Goal: Task Accomplishment & Management: Complete application form

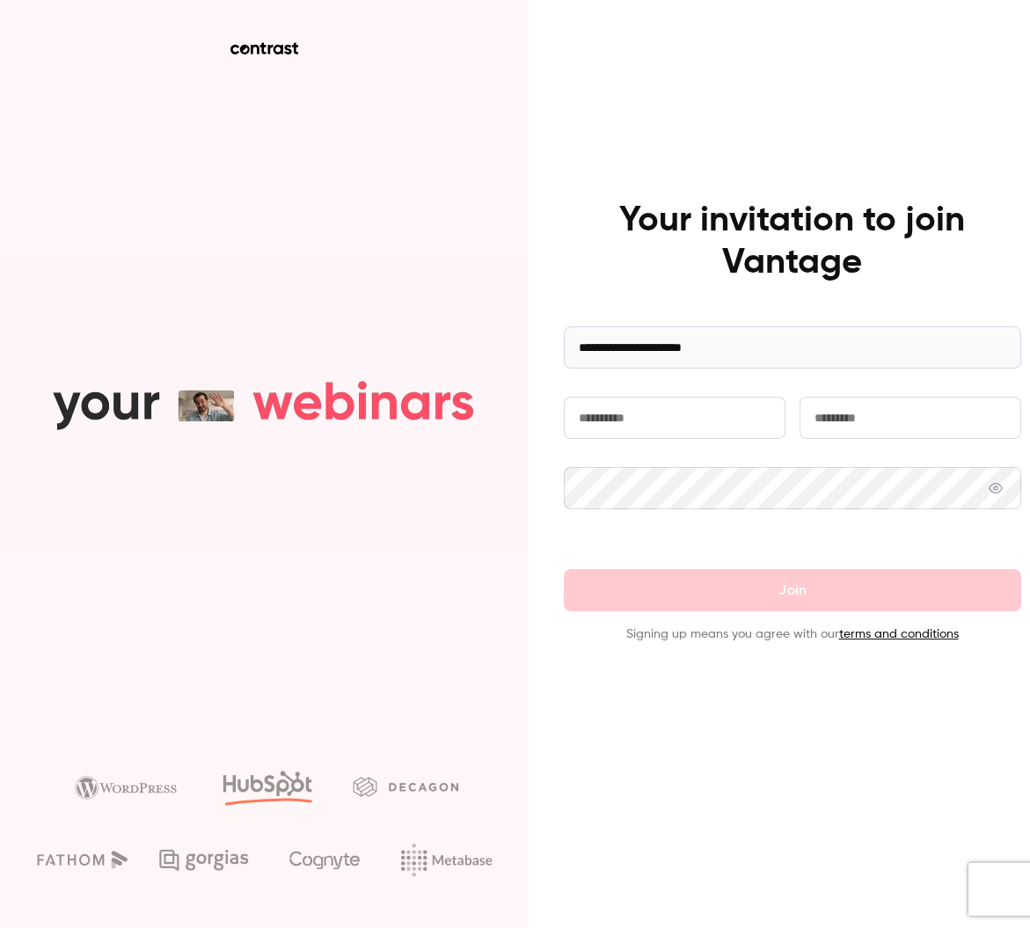
click at [685, 421] on input "text" at bounding box center [675, 418] width 222 height 42
type input "******"
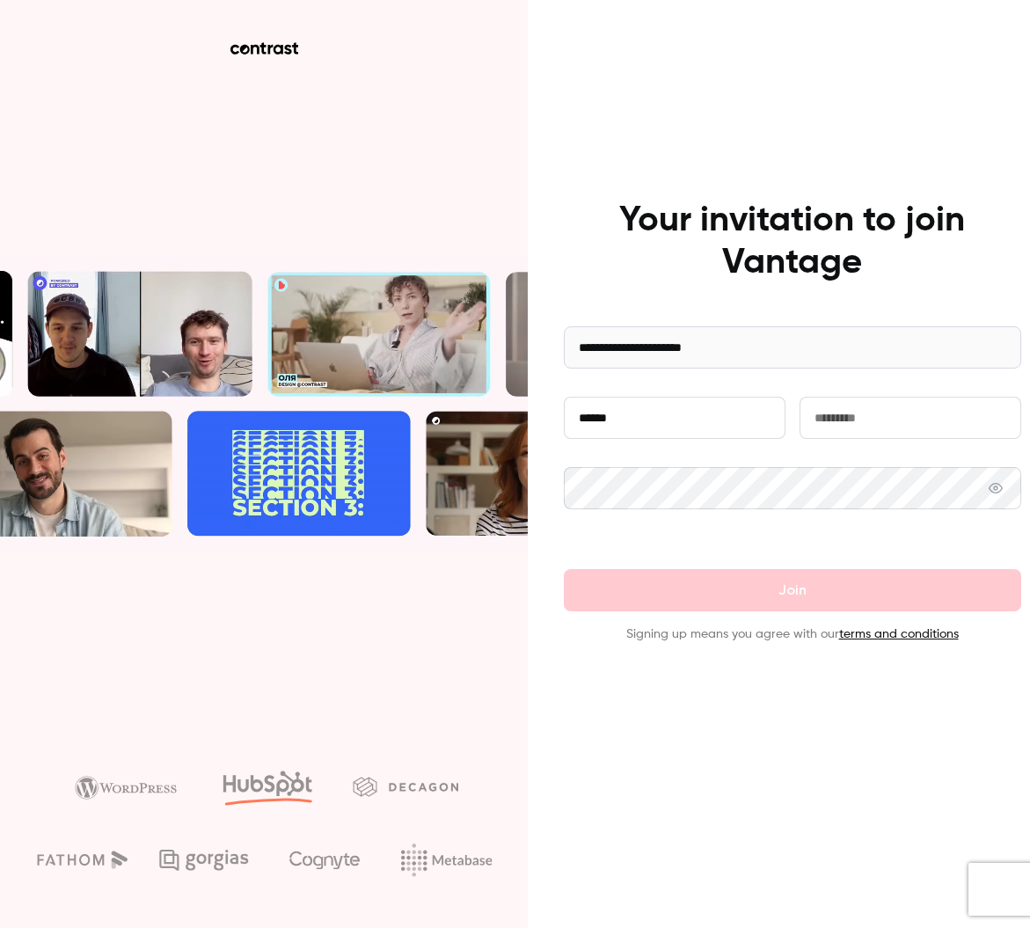
click at [820, 439] on div "******" at bounding box center [793, 432] width 458 height 70
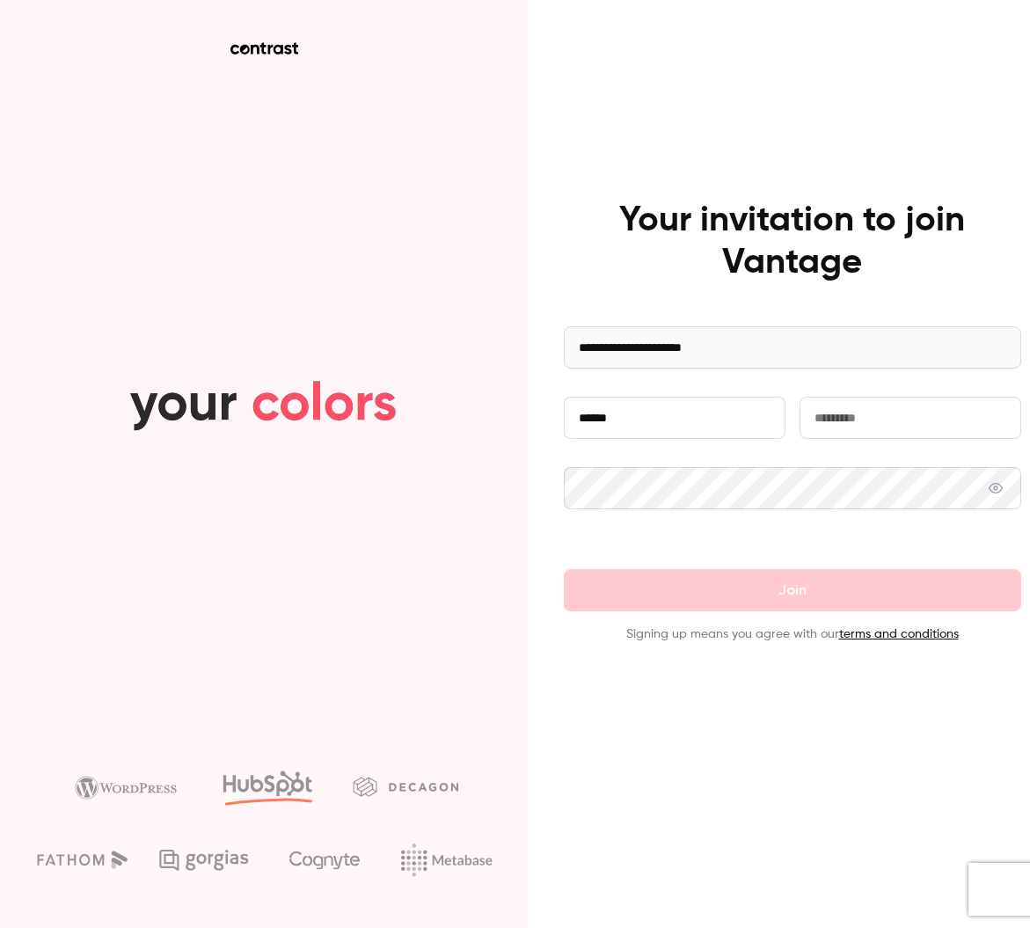
click at [820, 427] on input "text" at bounding box center [911, 418] width 222 height 42
type input "********"
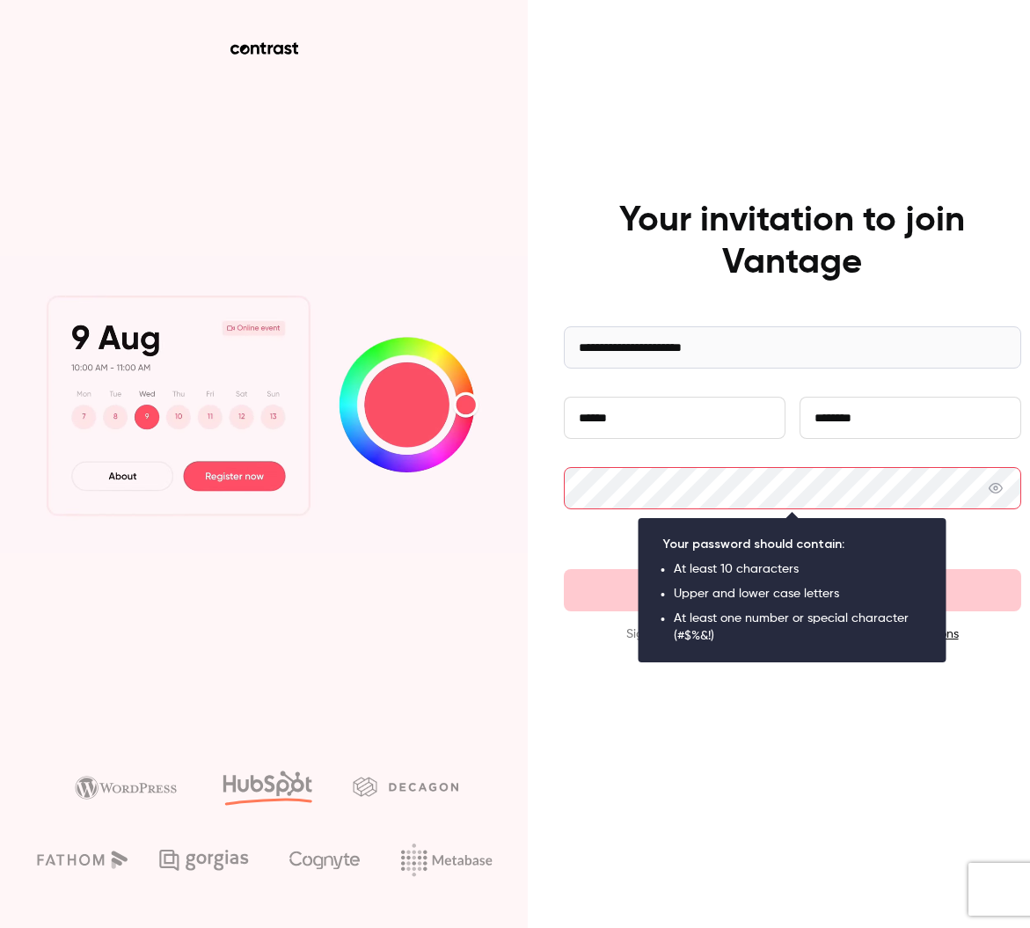
click at [995, 488] on icon at bounding box center [996, 488] width 14 height 14
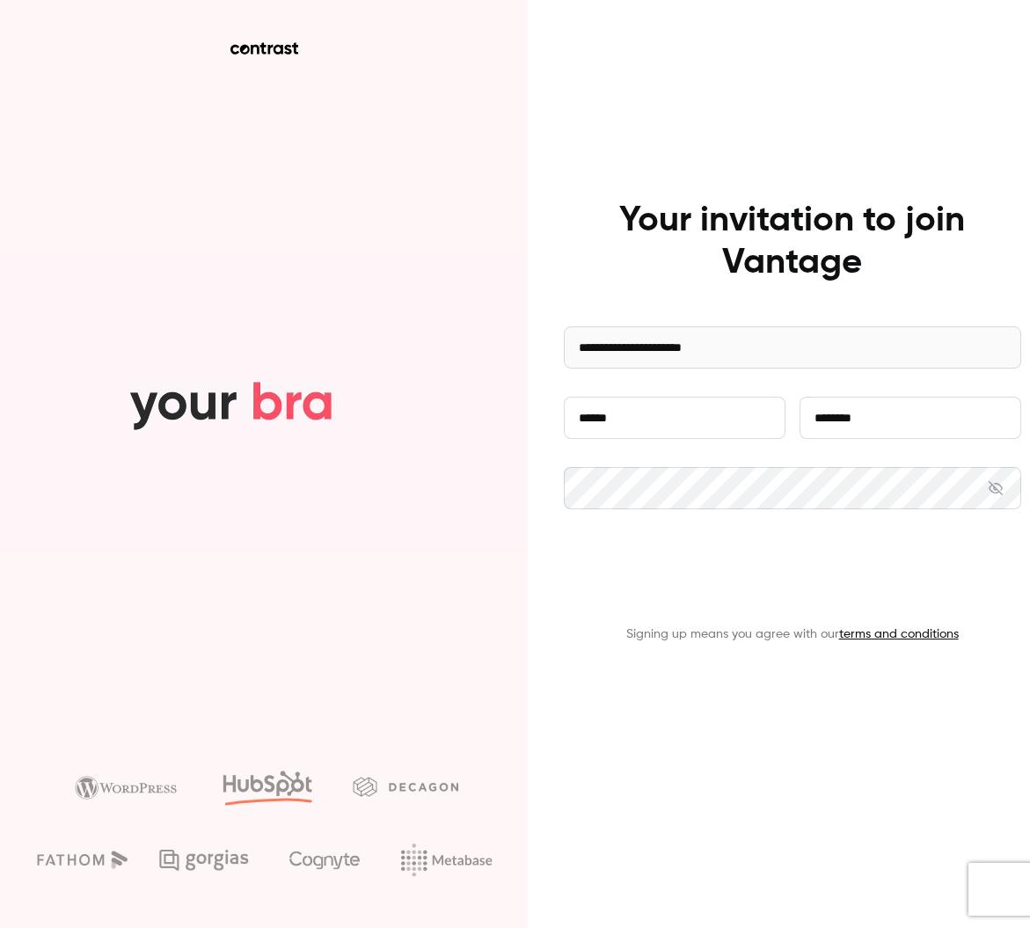
click at [738, 584] on button "Join" at bounding box center [793, 590] width 458 height 42
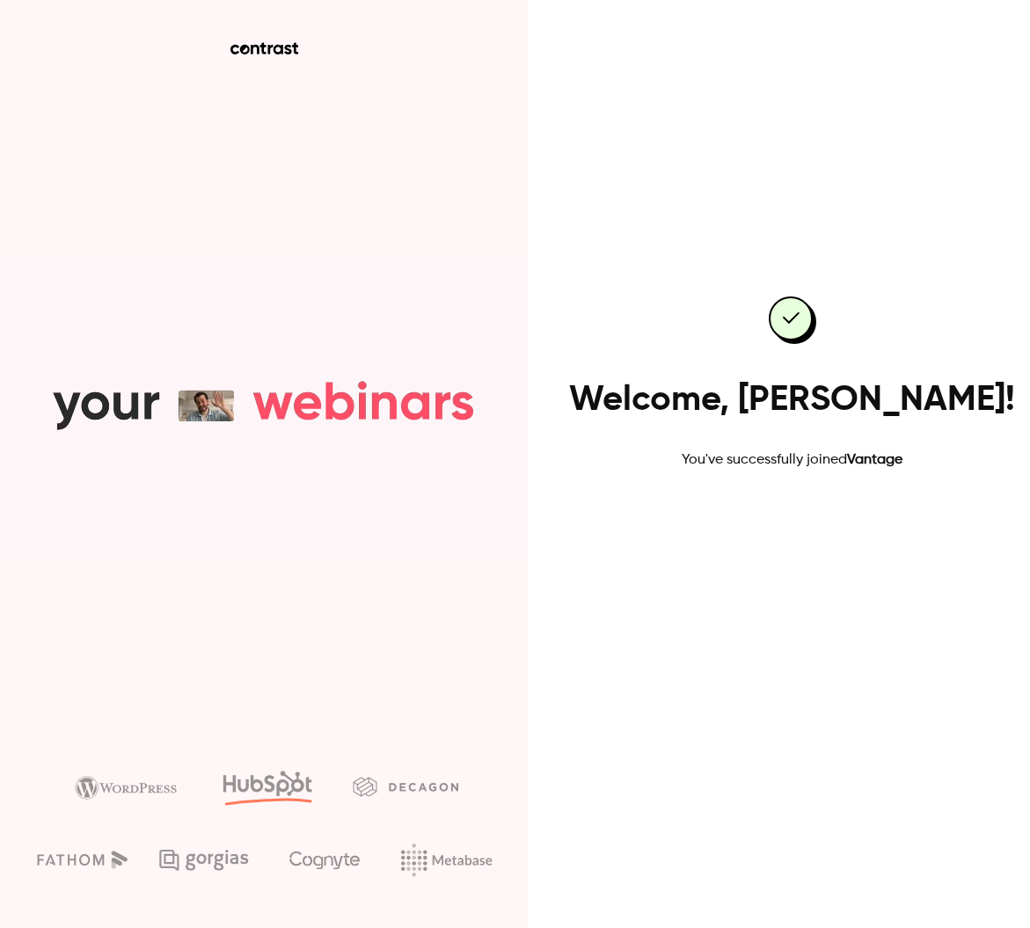
click at [744, 532] on link "Go to dashboard" at bounding box center [793, 527] width 150 height 42
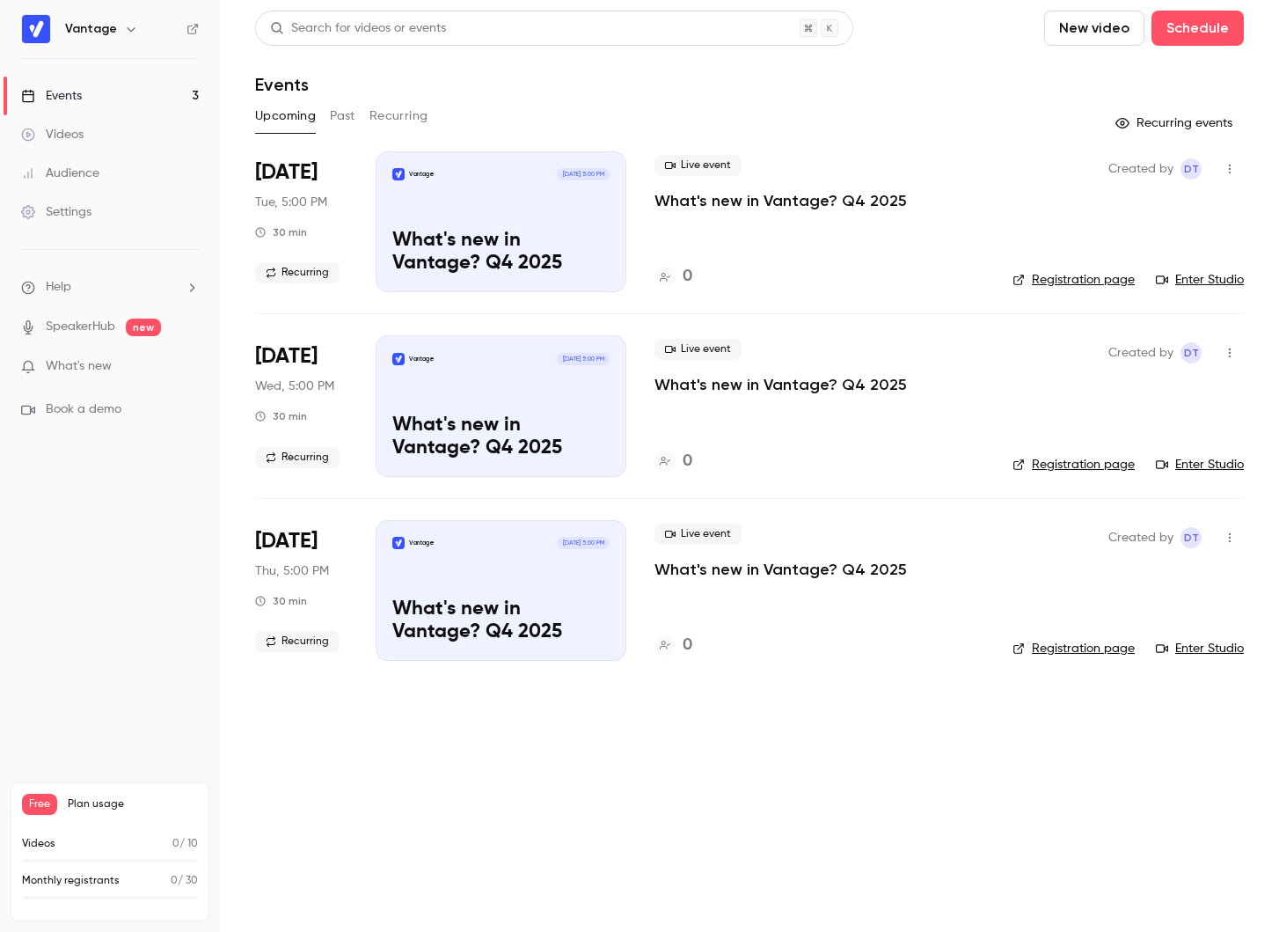
click at [495, 185] on div "Vantage [DATE] 5:00 PM What's new in [GEOGRAPHIC_DATA]? Q4 2025" at bounding box center [501, 221] width 251 height 141
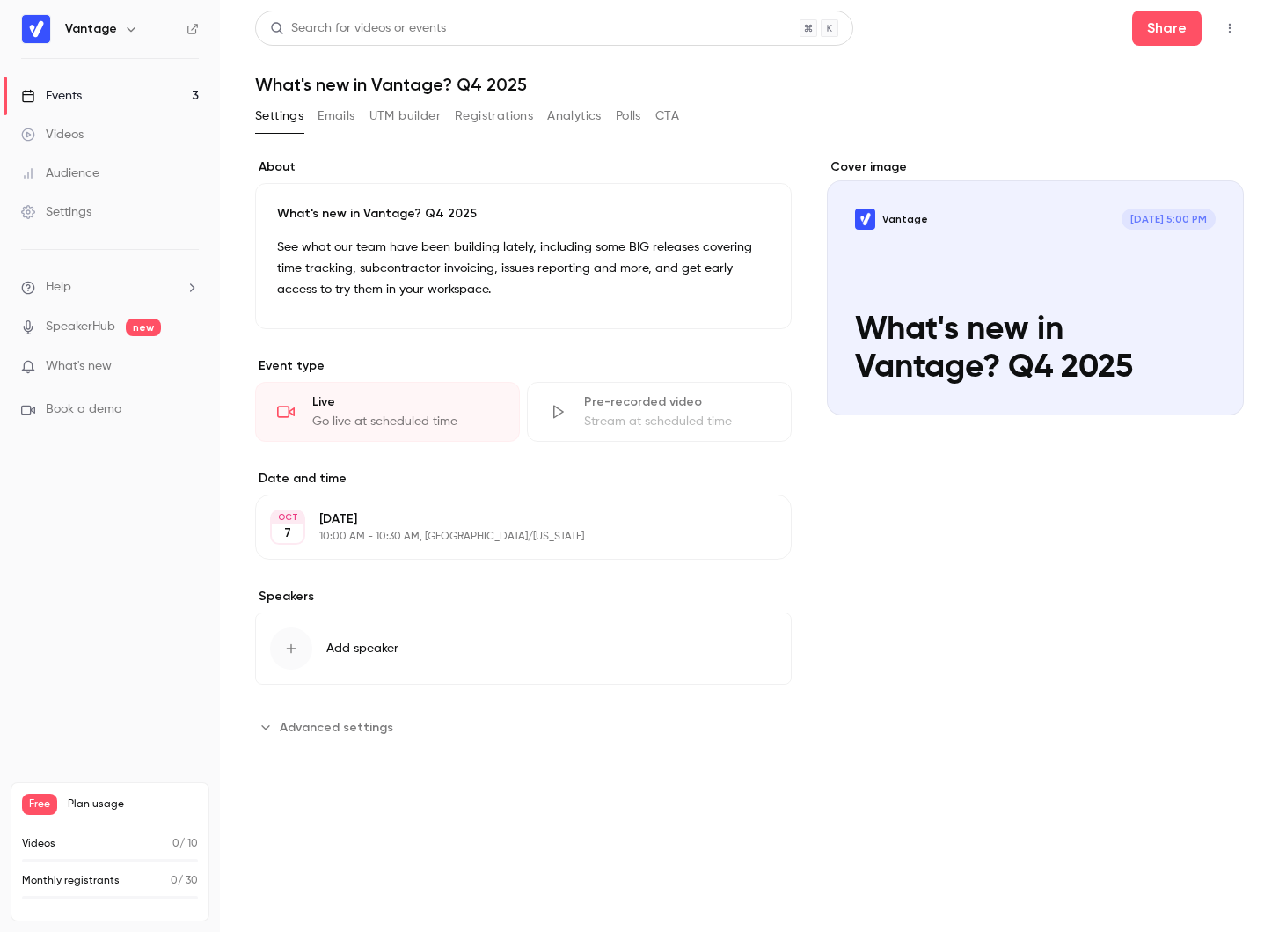
click at [93, 323] on link "SpeakerHub" at bounding box center [81, 327] width 70 height 18
click at [108, 102] on link "Events 3" at bounding box center [110, 96] width 220 height 39
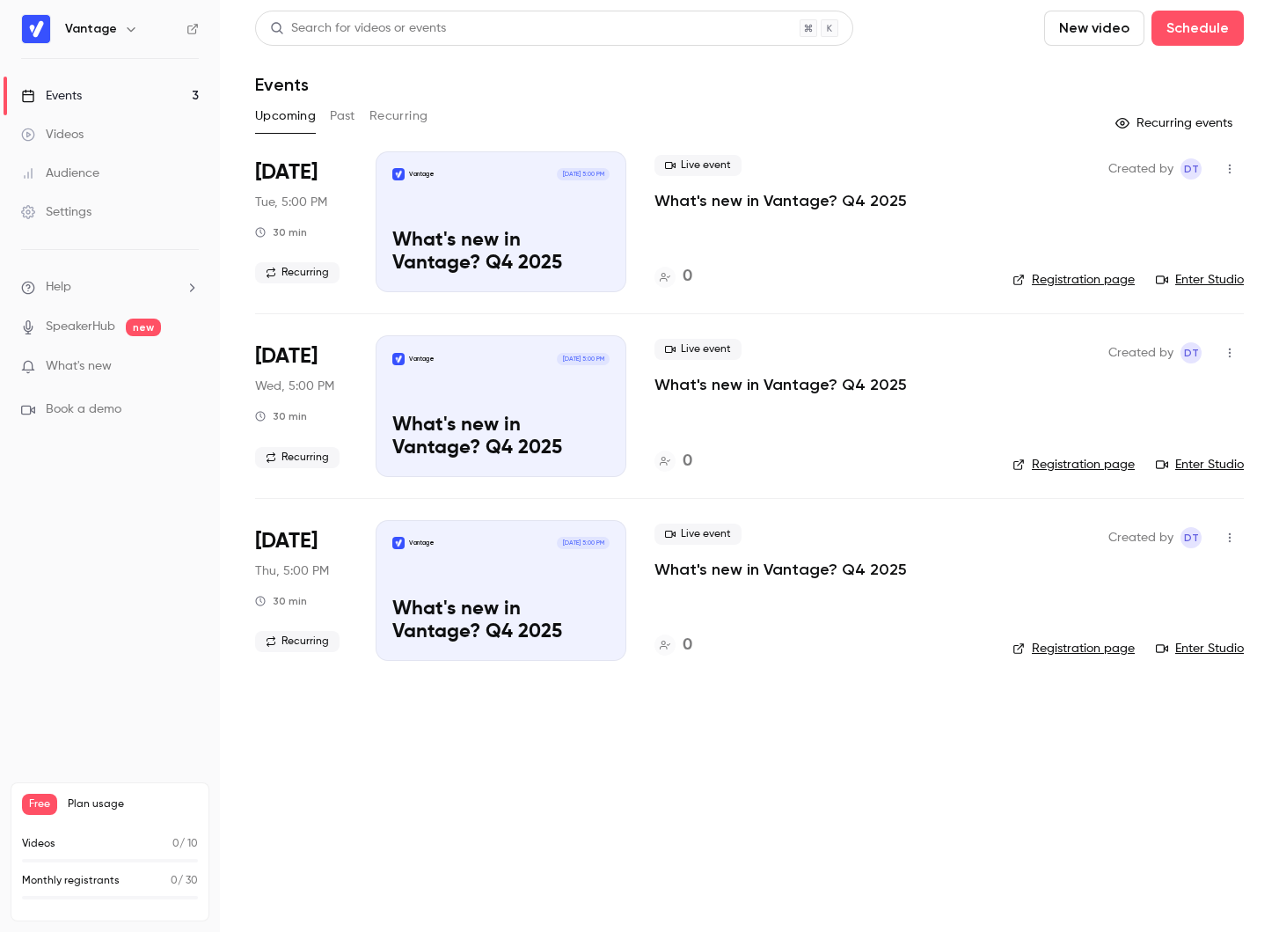
click at [103, 134] on link "Videos" at bounding box center [110, 134] width 220 height 39
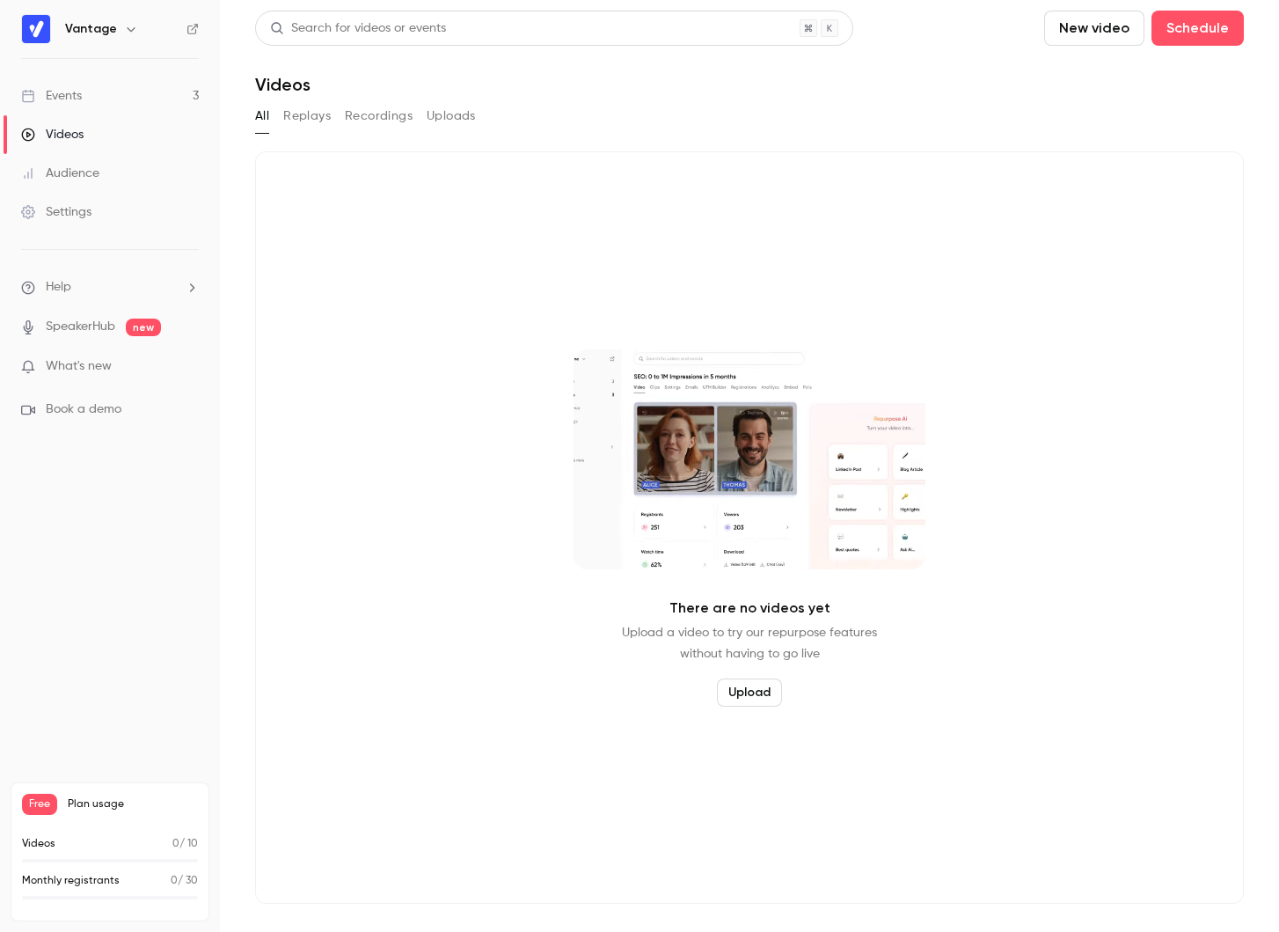
click at [315, 122] on button "Replays" at bounding box center [307, 116] width 48 height 28
click at [382, 125] on button "Recordings" at bounding box center [379, 116] width 68 height 28
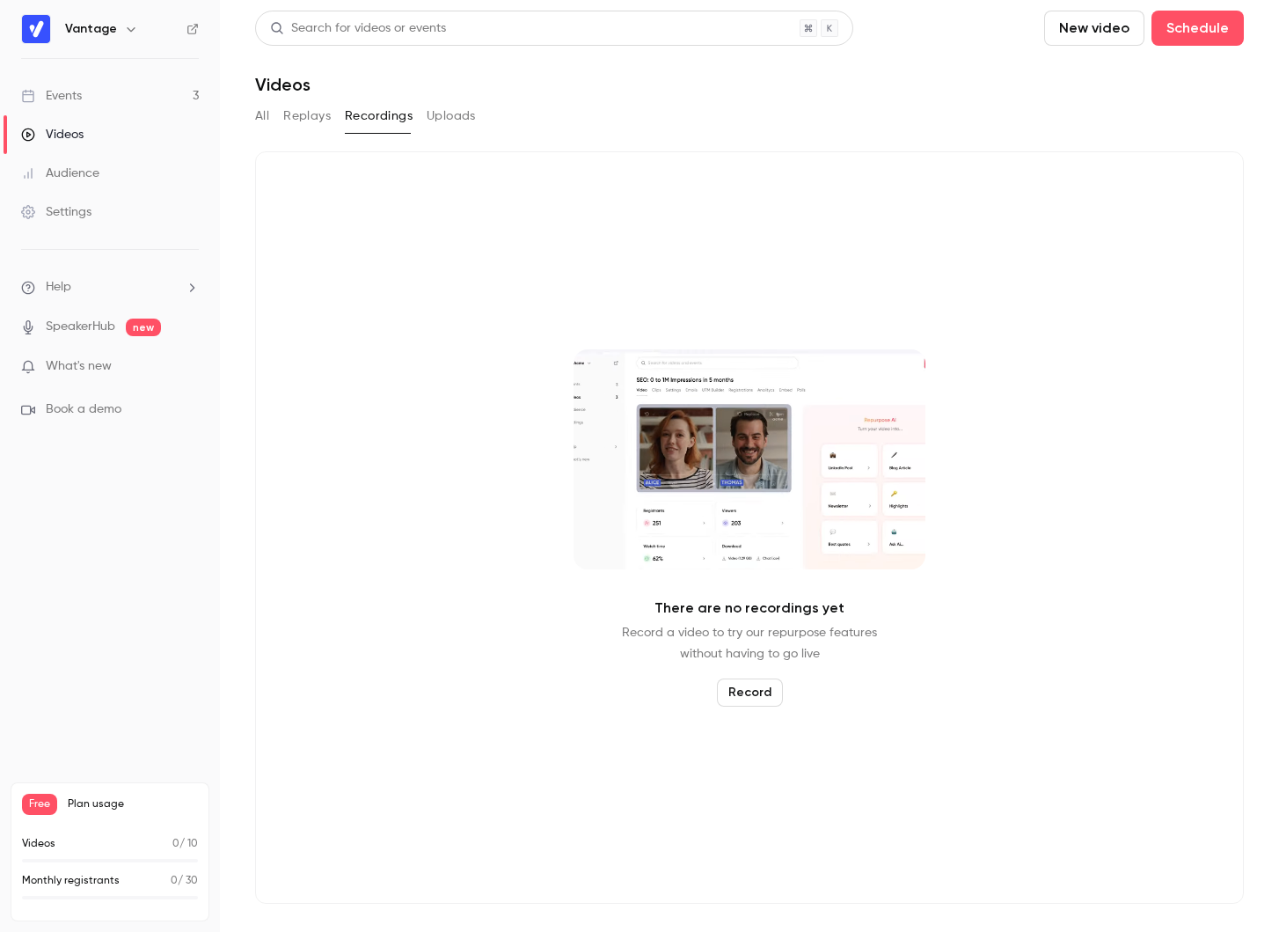
click at [443, 124] on button "Uploads" at bounding box center [451, 116] width 49 height 28
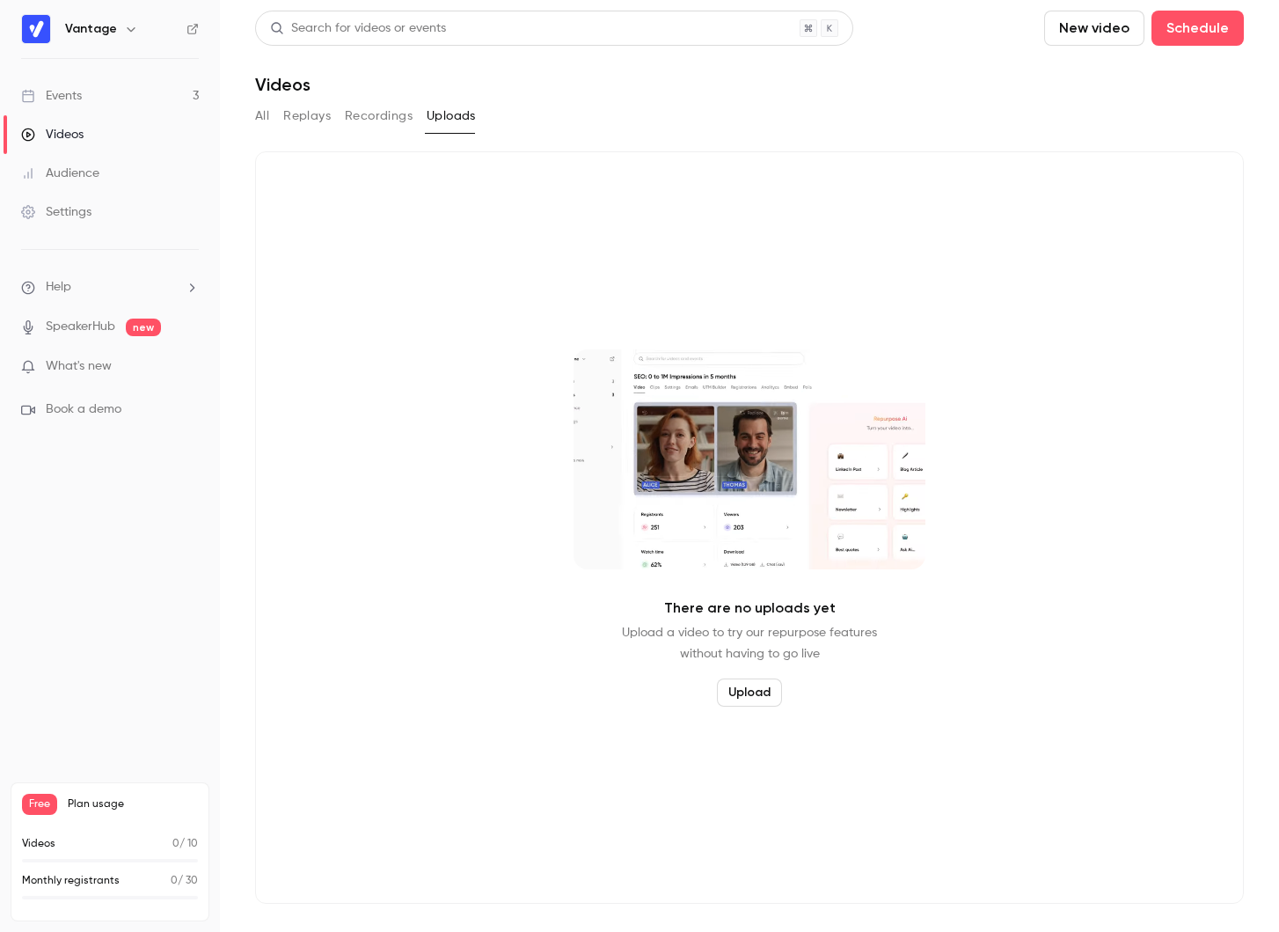
click at [258, 120] on button "All" at bounding box center [262, 116] width 14 height 28
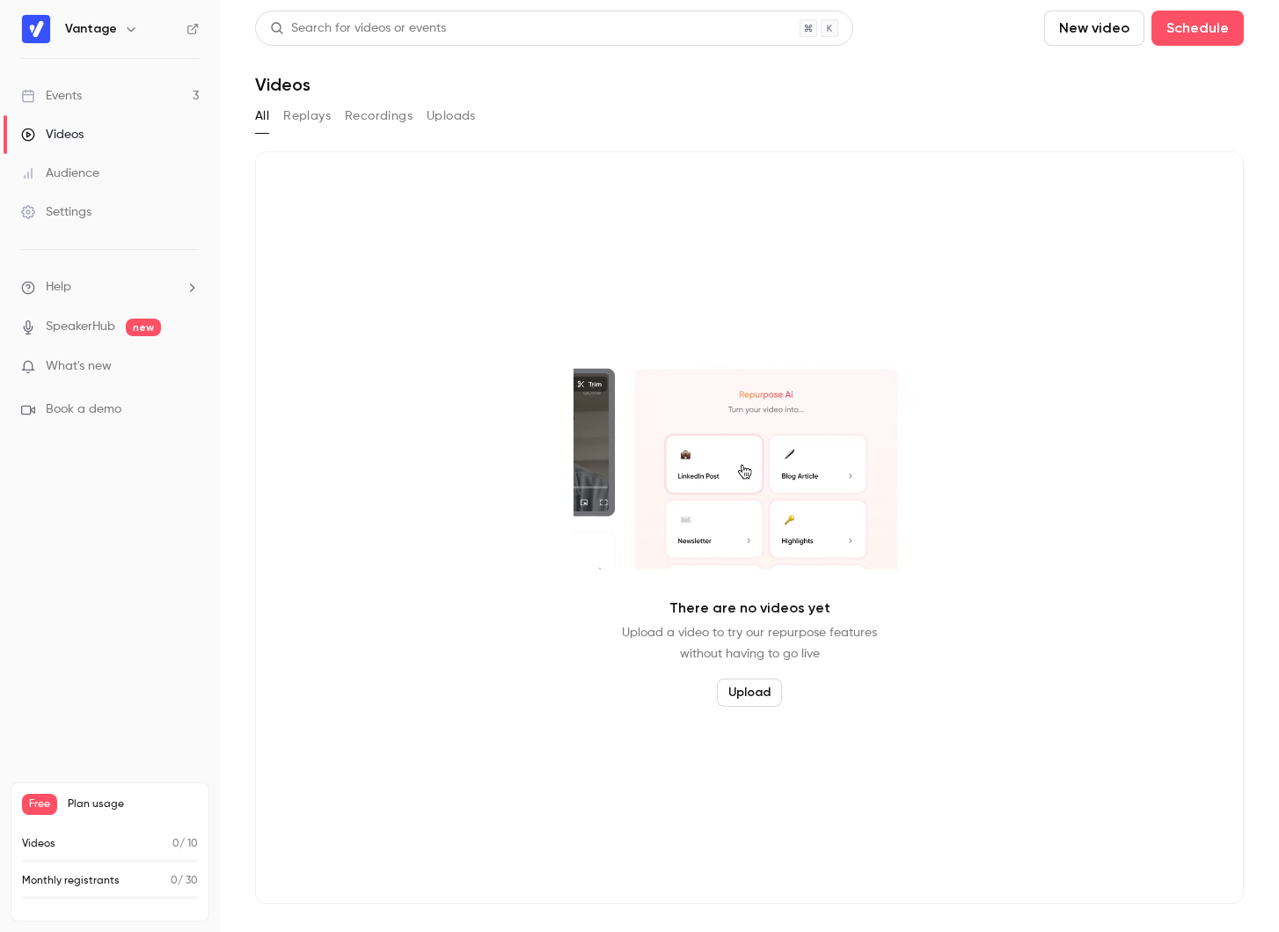
click at [93, 176] on div "Audience" at bounding box center [60, 174] width 78 height 18
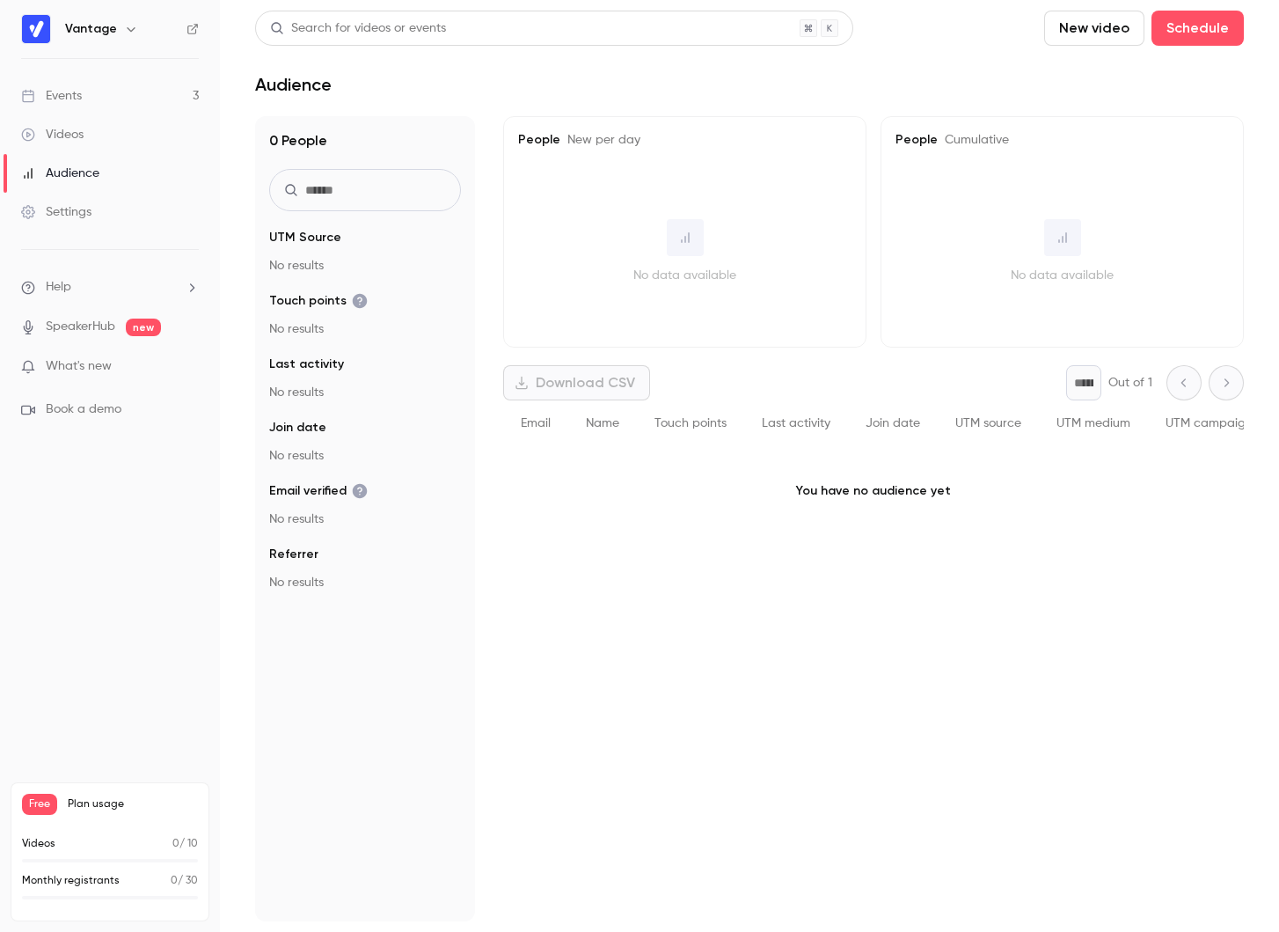
click at [94, 286] on li "Help" at bounding box center [110, 287] width 178 height 18
click at [106, 288] on div at bounding box center [639, 466] width 1279 height 932
click at [106, 288] on li "Help" at bounding box center [110, 287] width 178 height 18
click at [191, 287] on div at bounding box center [639, 466] width 1279 height 932
click at [180, 287] on li "Help" at bounding box center [110, 287] width 178 height 18
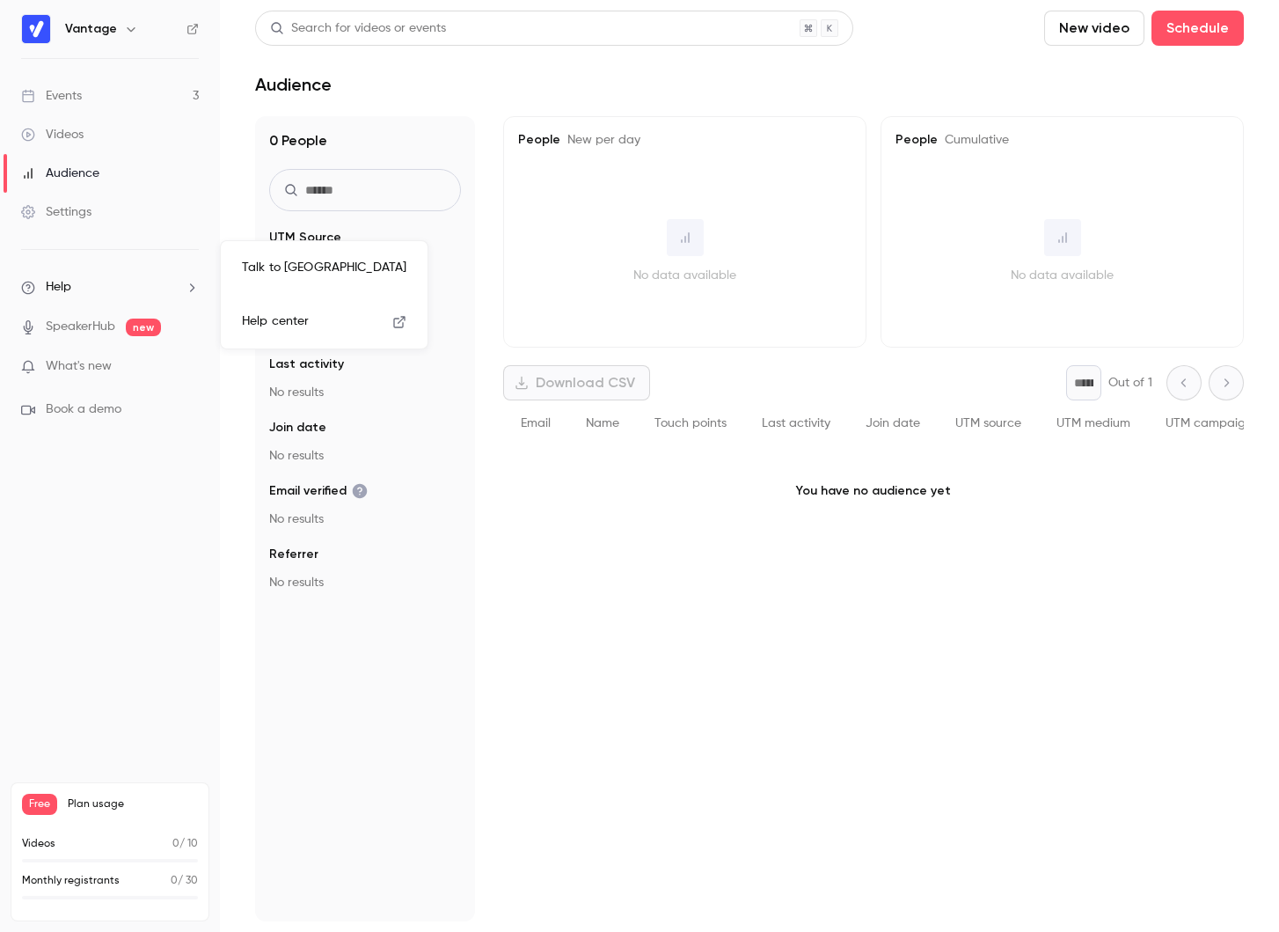
click at [180, 287] on div at bounding box center [639, 466] width 1279 height 932
click at [104, 365] on span "What's new" at bounding box center [79, 366] width 66 height 18
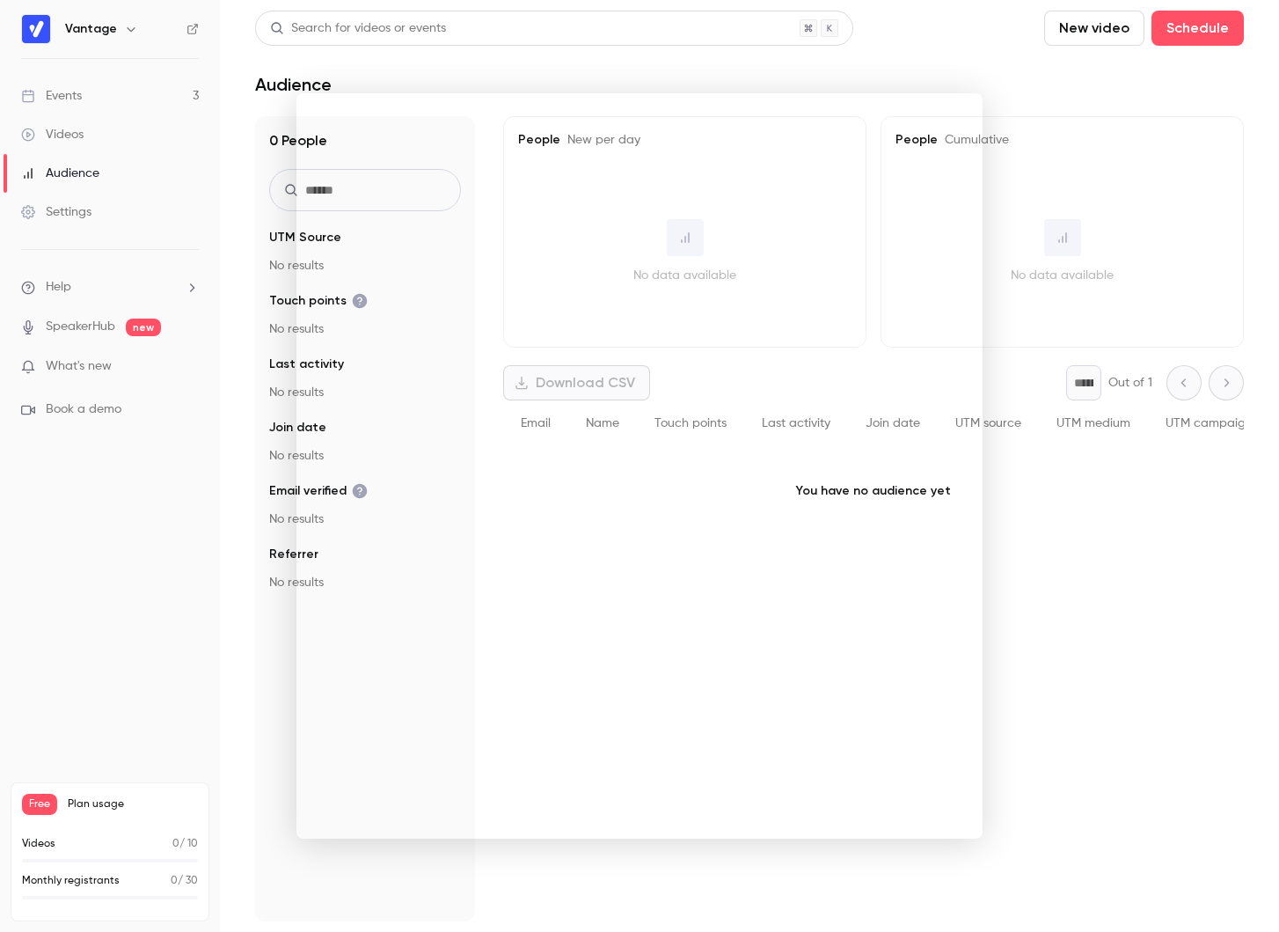
click at [1030, 552] on div at bounding box center [639, 466] width 1279 height 932
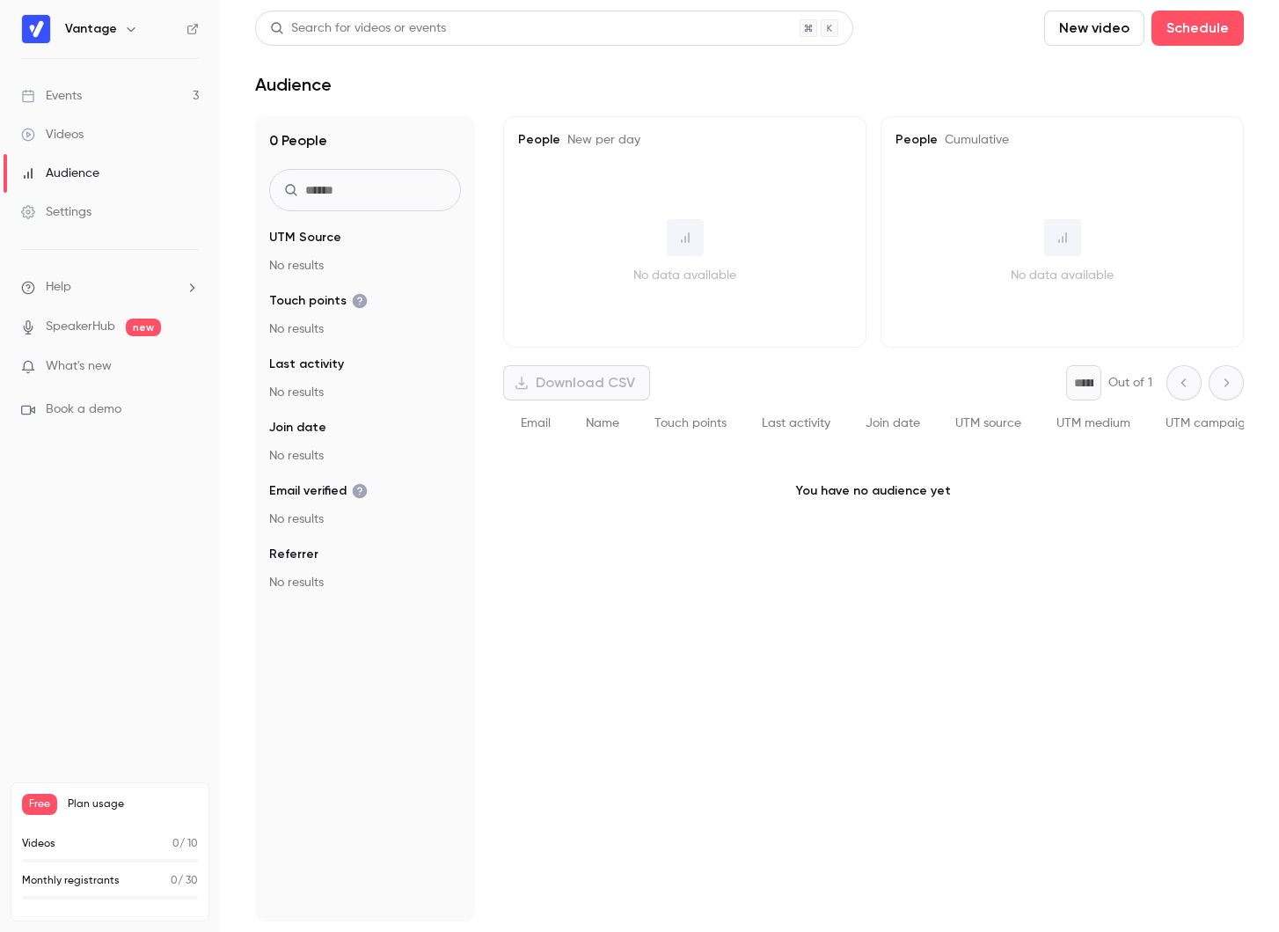
click at [114, 99] on link "Events 3" at bounding box center [110, 96] width 220 height 39
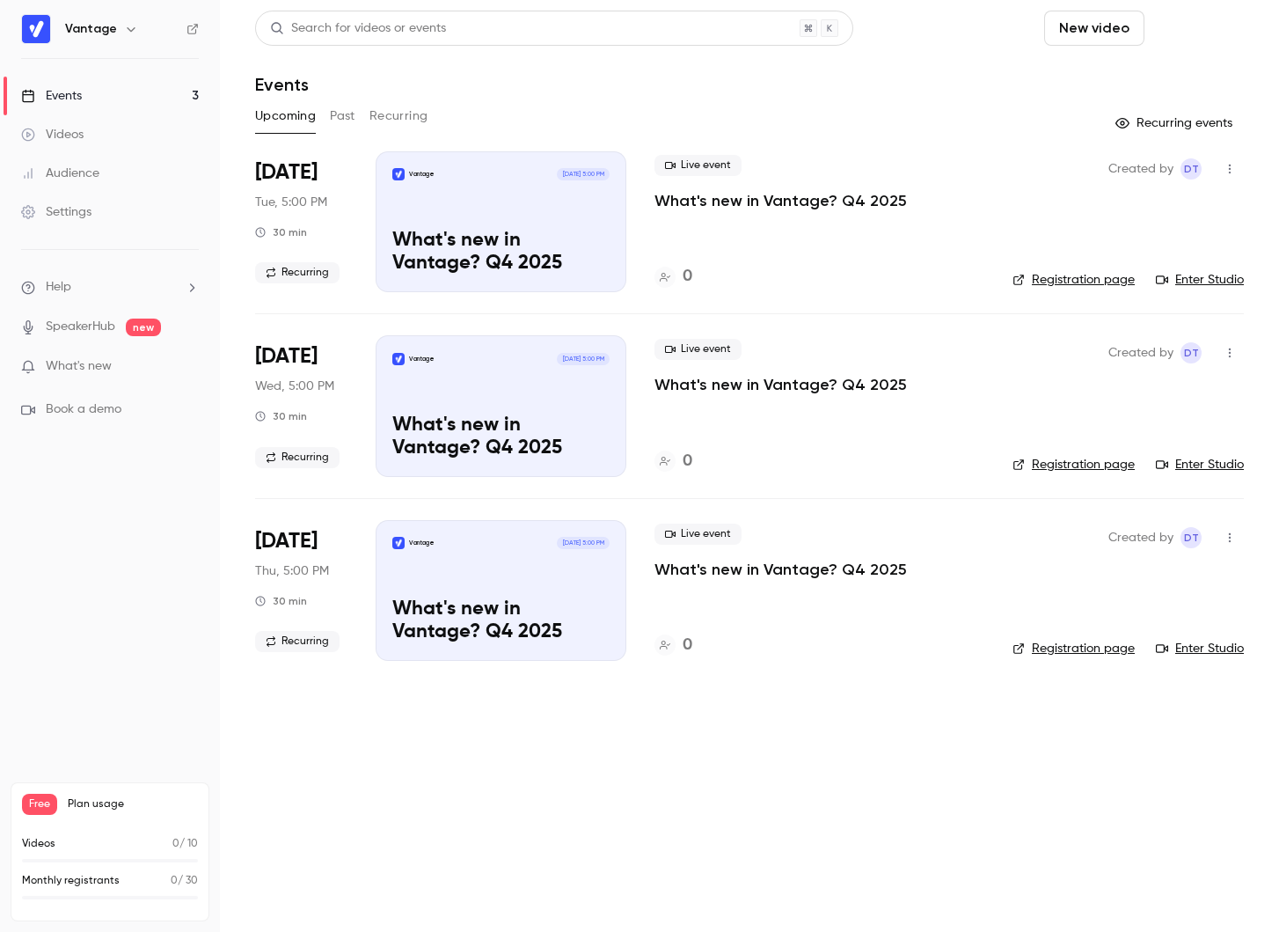
click at [1030, 39] on button "Schedule" at bounding box center [1198, 28] width 92 height 35
click at [988, 84] on div at bounding box center [639, 466] width 1279 height 932
click at [1030, 43] on button "New video" at bounding box center [1094, 28] width 100 height 35
click at [1030, 40] on div at bounding box center [639, 466] width 1279 height 932
click at [1030, 39] on button "Schedule" at bounding box center [1198, 28] width 92 height 35
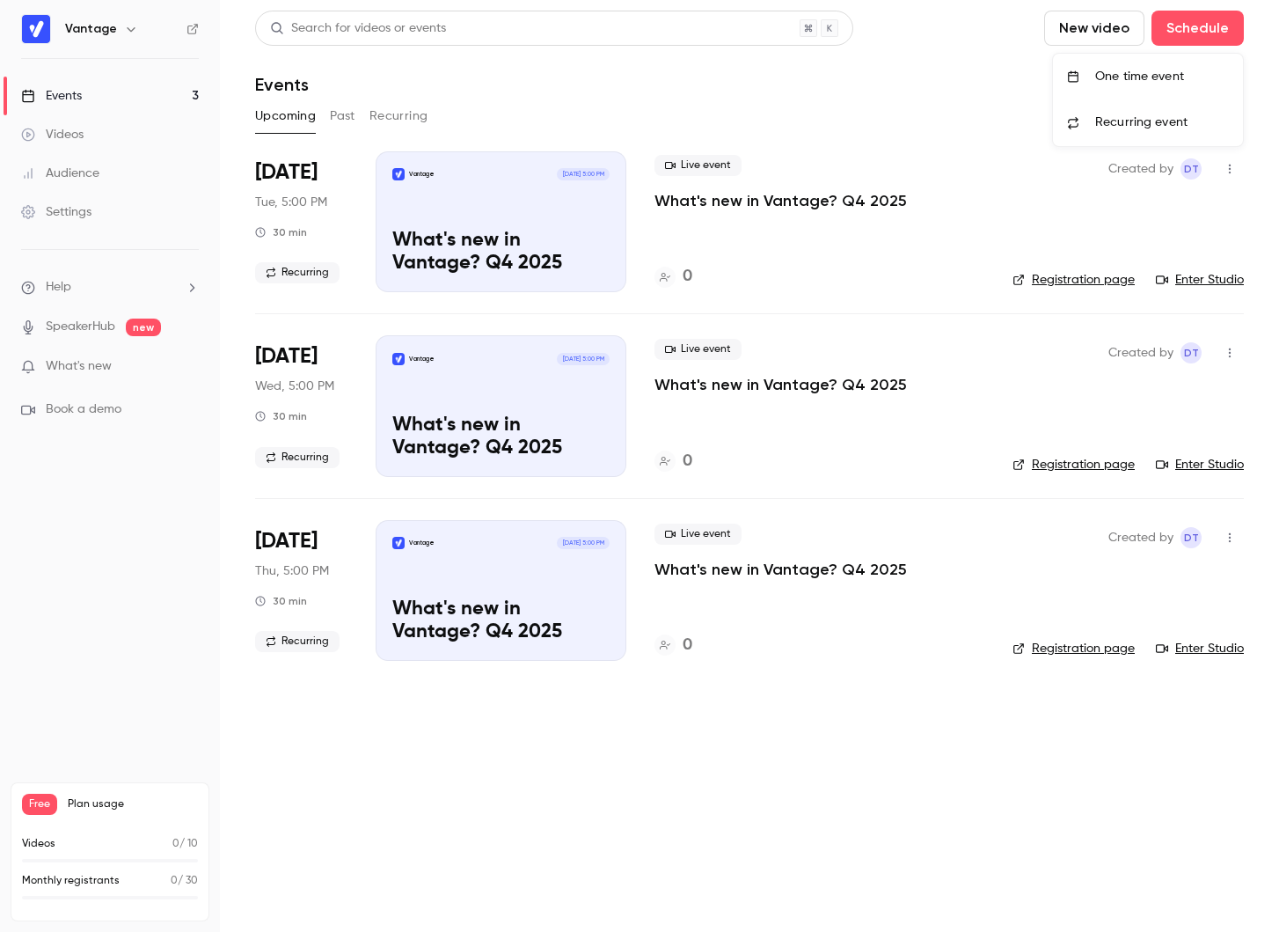
click at [1030, 86] on li "One time event" at bounding box center [1148, 77] width 190 height 46
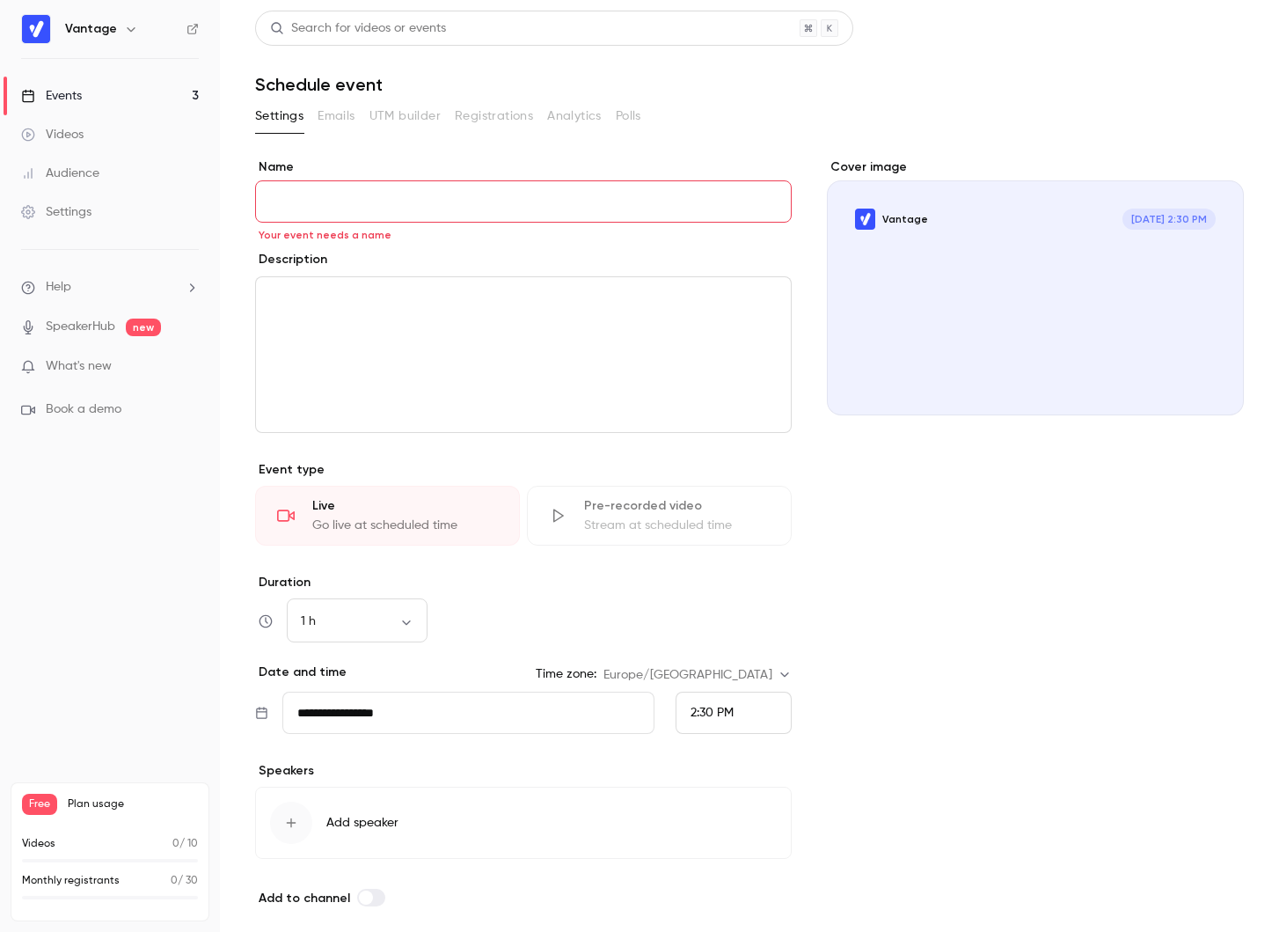
click at [507, 363] on div "editor" at bounding box center [523, 354] width 535 height 155
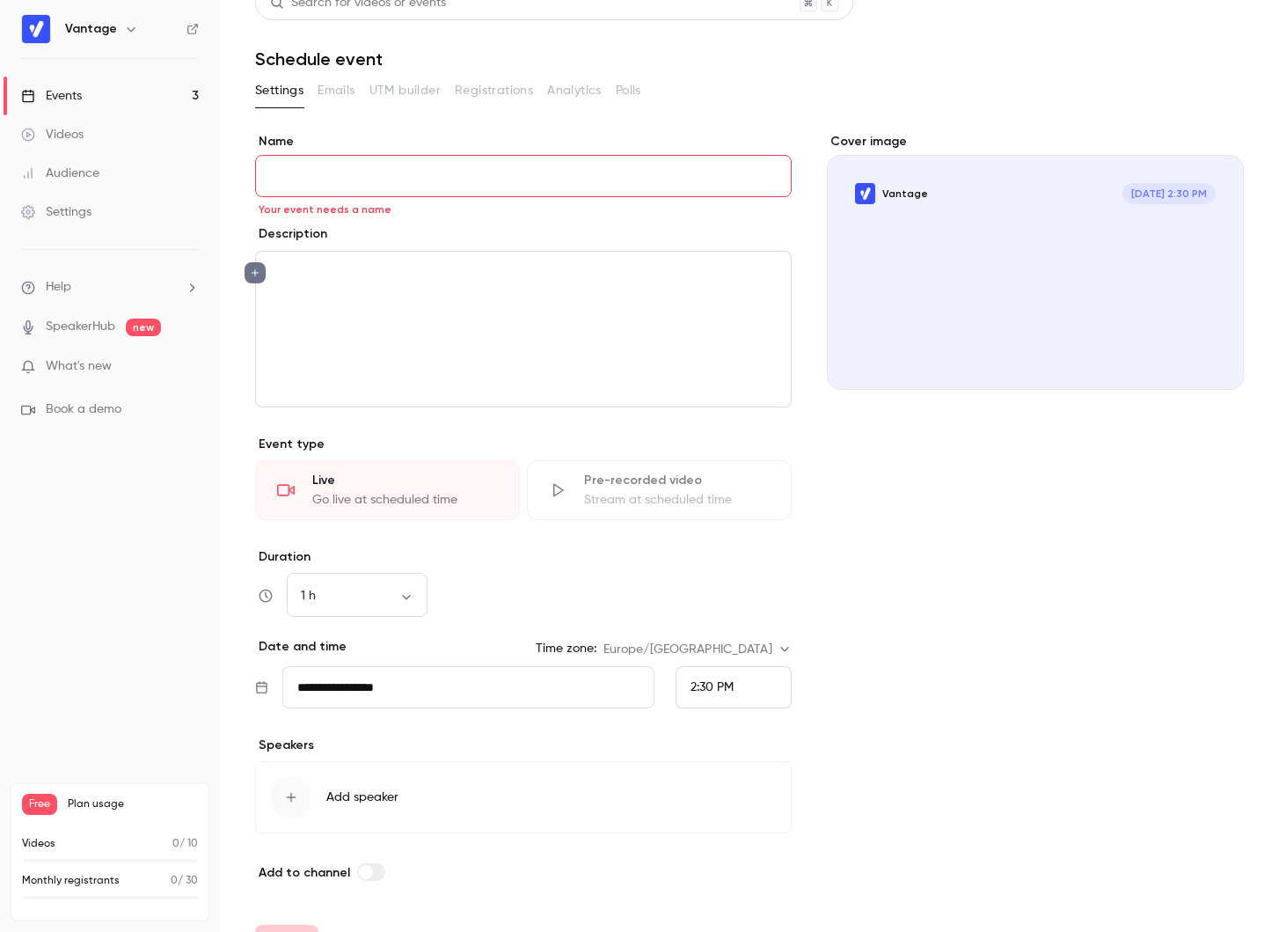
scroll to position [26, 0]
click at [253, 267] on icon "editor" at bounding box center [255, 272] width 12 height 11
click at [333, 282] on div at bounding box center [639, 466] width 1279 height 932
click at [338, 277] on p "editor" at bounding box center [523, 271] width 507 height 21
click at [358, 333] on div "editor" at bounding box center [523, 328] width 535 height 155
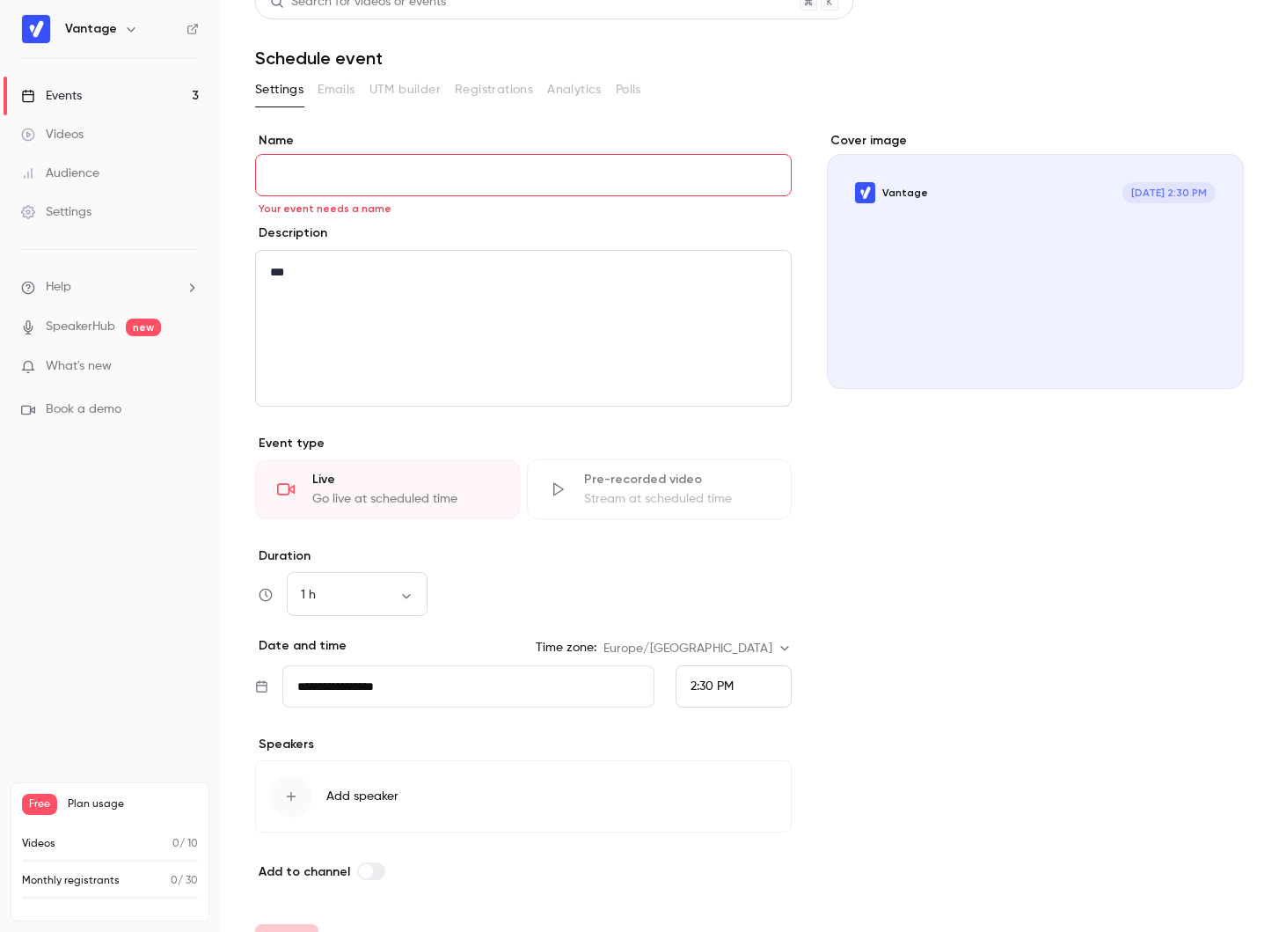
click at [318, 276] on p "***" at bounding box center [523, 271] width 507 height 21
click at [318, 298] on div "***" at bounding box center [523, 328] width 535 height 155
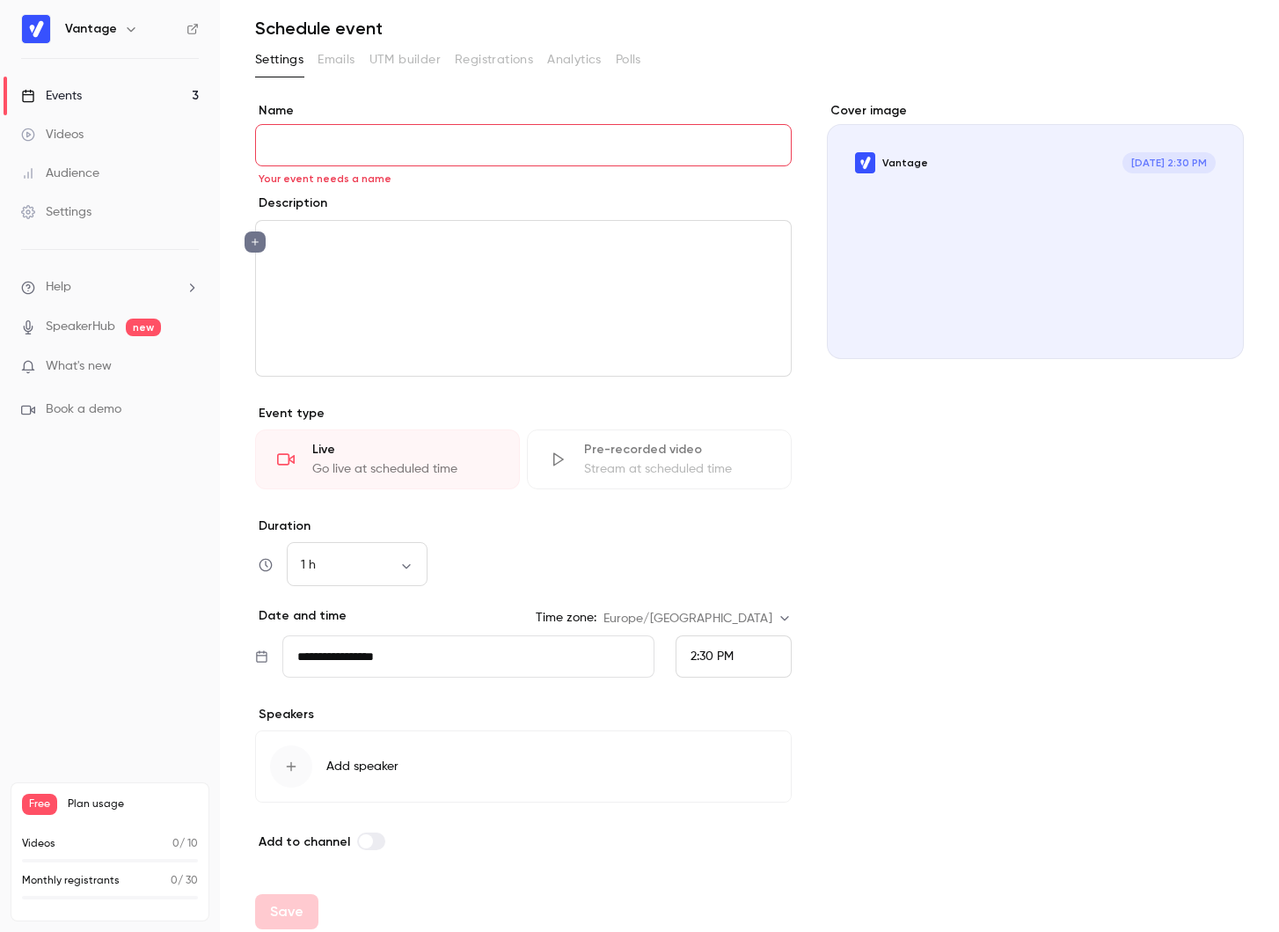
scroll to position [68, 0]
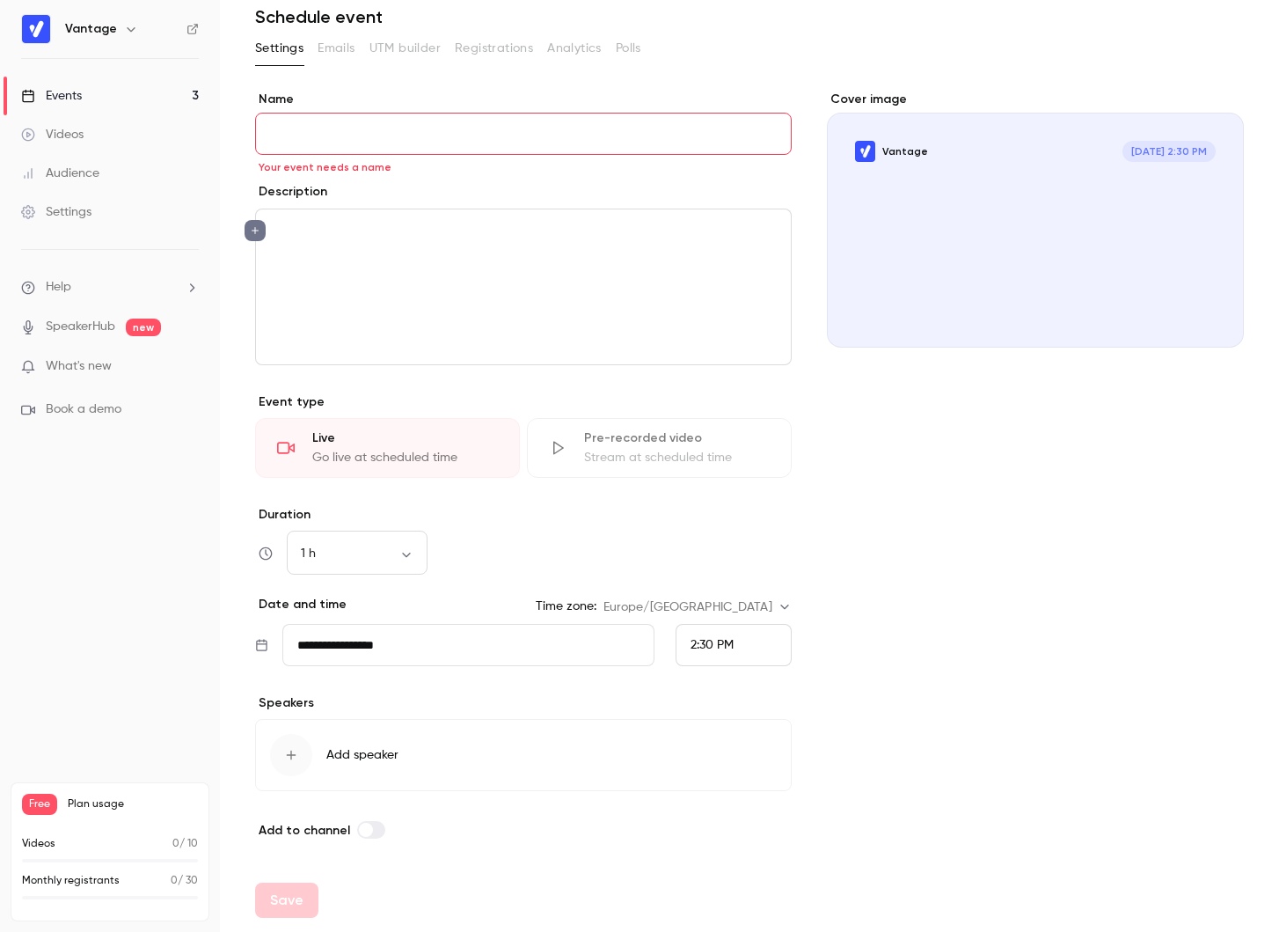
click at [908, 186] on div "Cover image" at bounding box center [1035, 219] width 417 height 257
click at [0, 0] on input "Vantage [DATE] 2:30 PM" at bounding box center [0, 0] width 0 height 0
click at [1030, 309] on icon "Cover image" at bounding box center [1212, 316] width 19 height 14
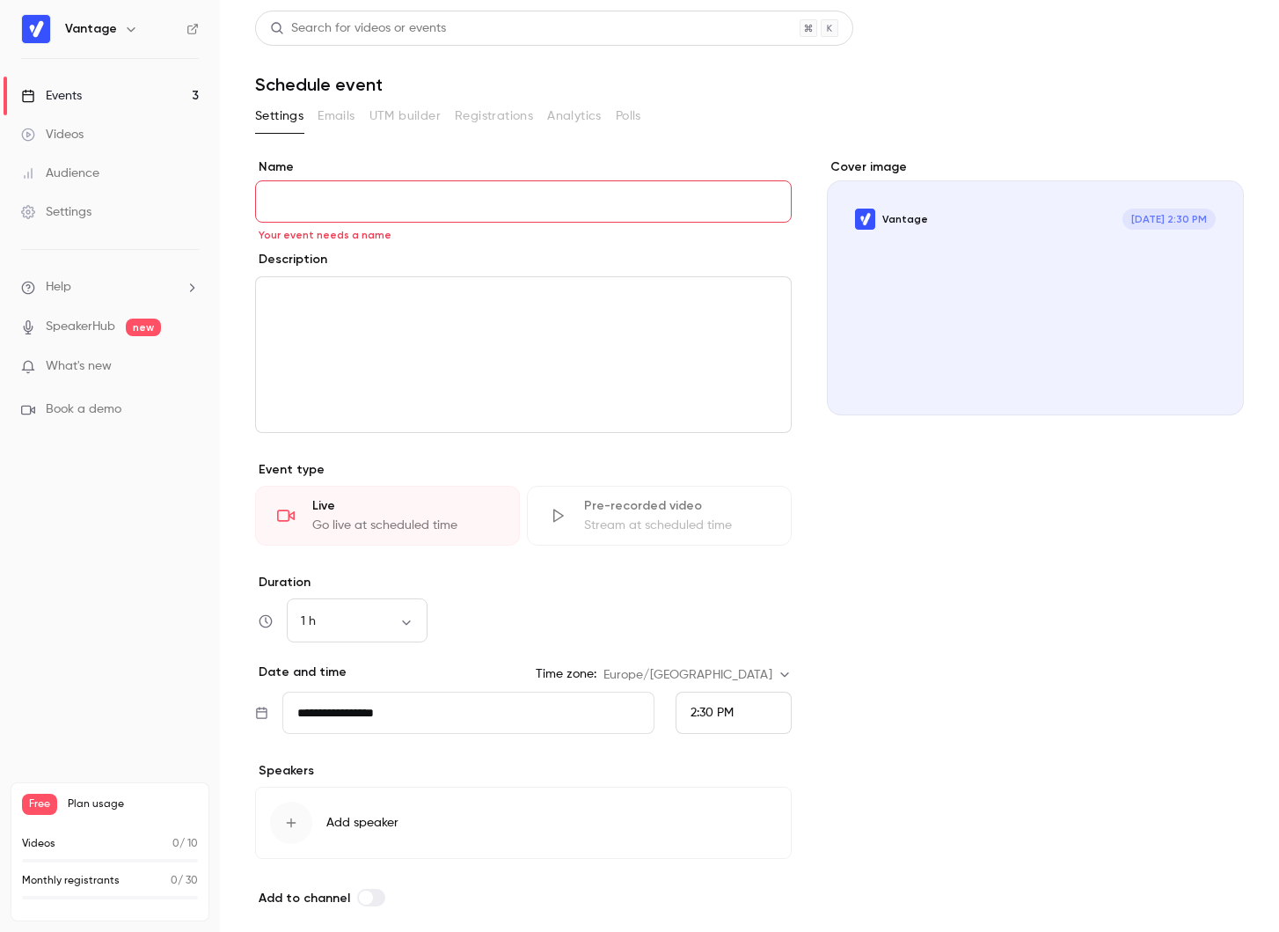
click at [95, 873] on p "Monthly registrants" at bounding box center [71, 881] width 98 height 16
drag, startPoint x: 95, startPoint y: 822, endPoint x: 103, endPoint y: 751, distance: 71.7
click at [103, 751] on nav "Vantage Events 3 Videos Audience Settings Help SpeakerHub new What's new Book a…" at bounding box center [110, 466] width 220 height 932
click at [128, 698] on nav "Vantage Events 3 Videos Audience Settings Help SpeakerHub new What's new Book a…" at bounding box center [110, 466] width 220 height 932
click at [85, 96] on link "Events 3" at bounding box center [110, 96] width 220 height 39
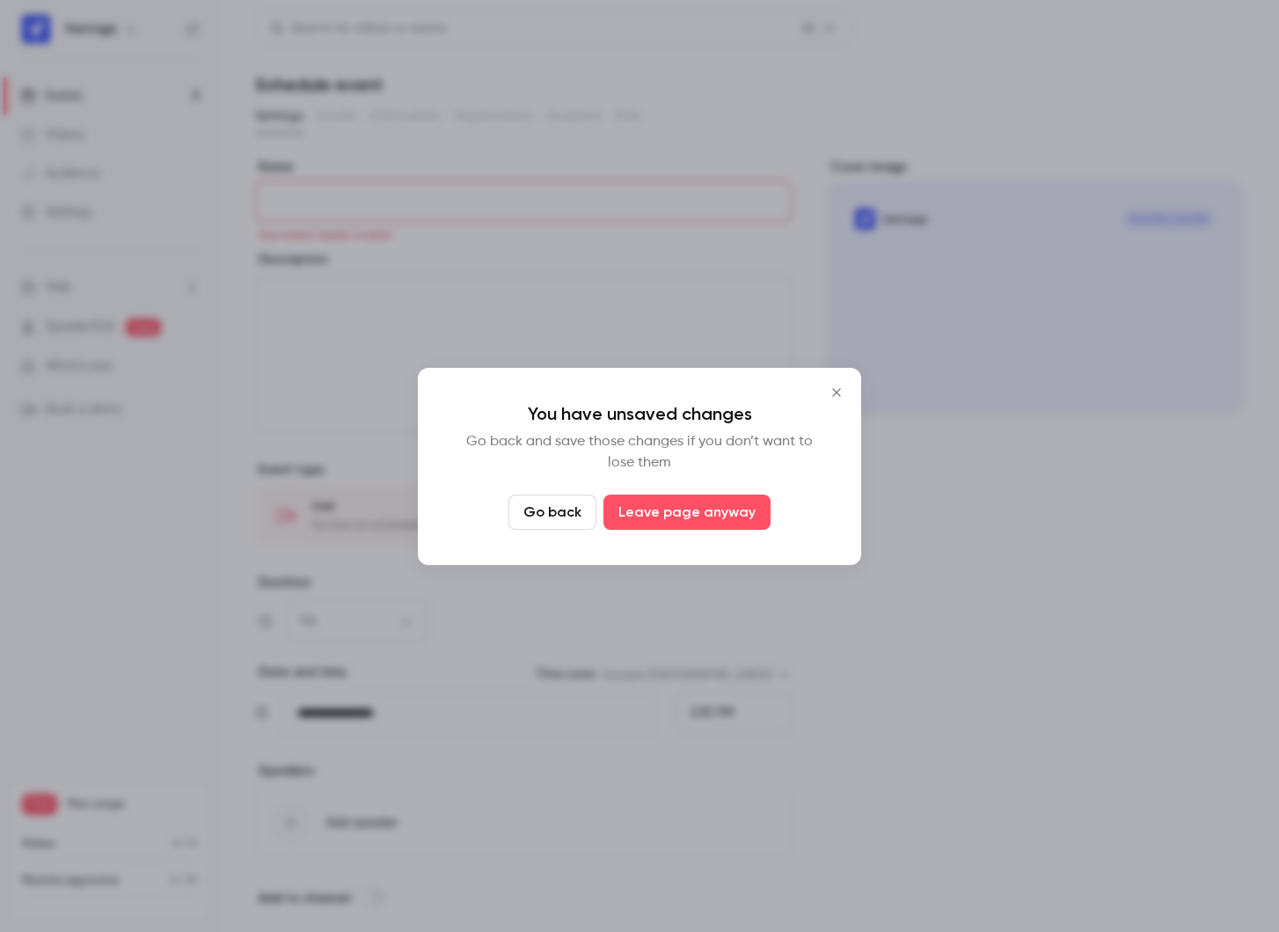
click at [582, 515] on button "Go back" at bounding box center [553, 512] width 88 height 35
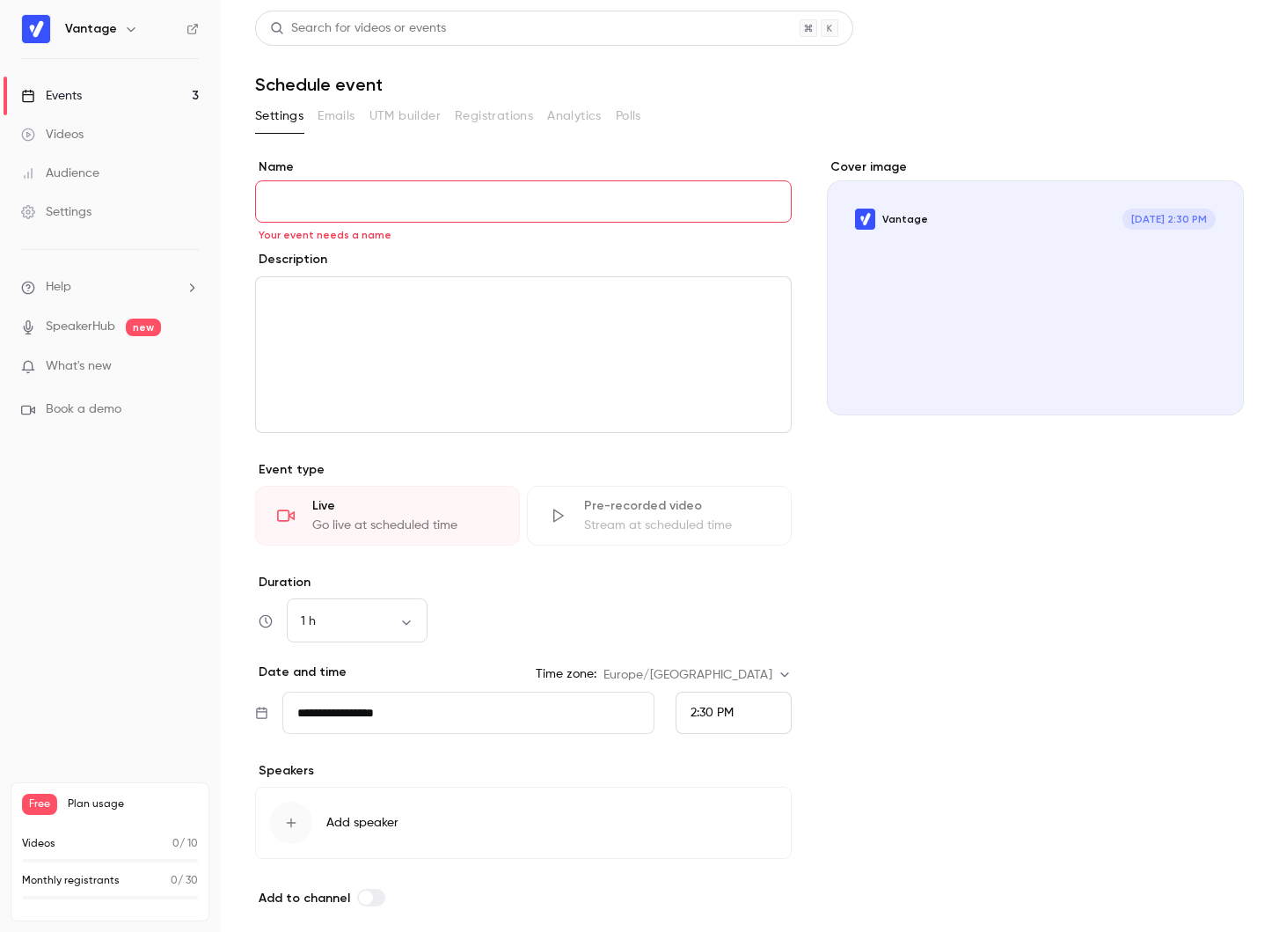
click at [140, 84] on link "Events 3" at bounding box center [110, 96] width 220 height 39
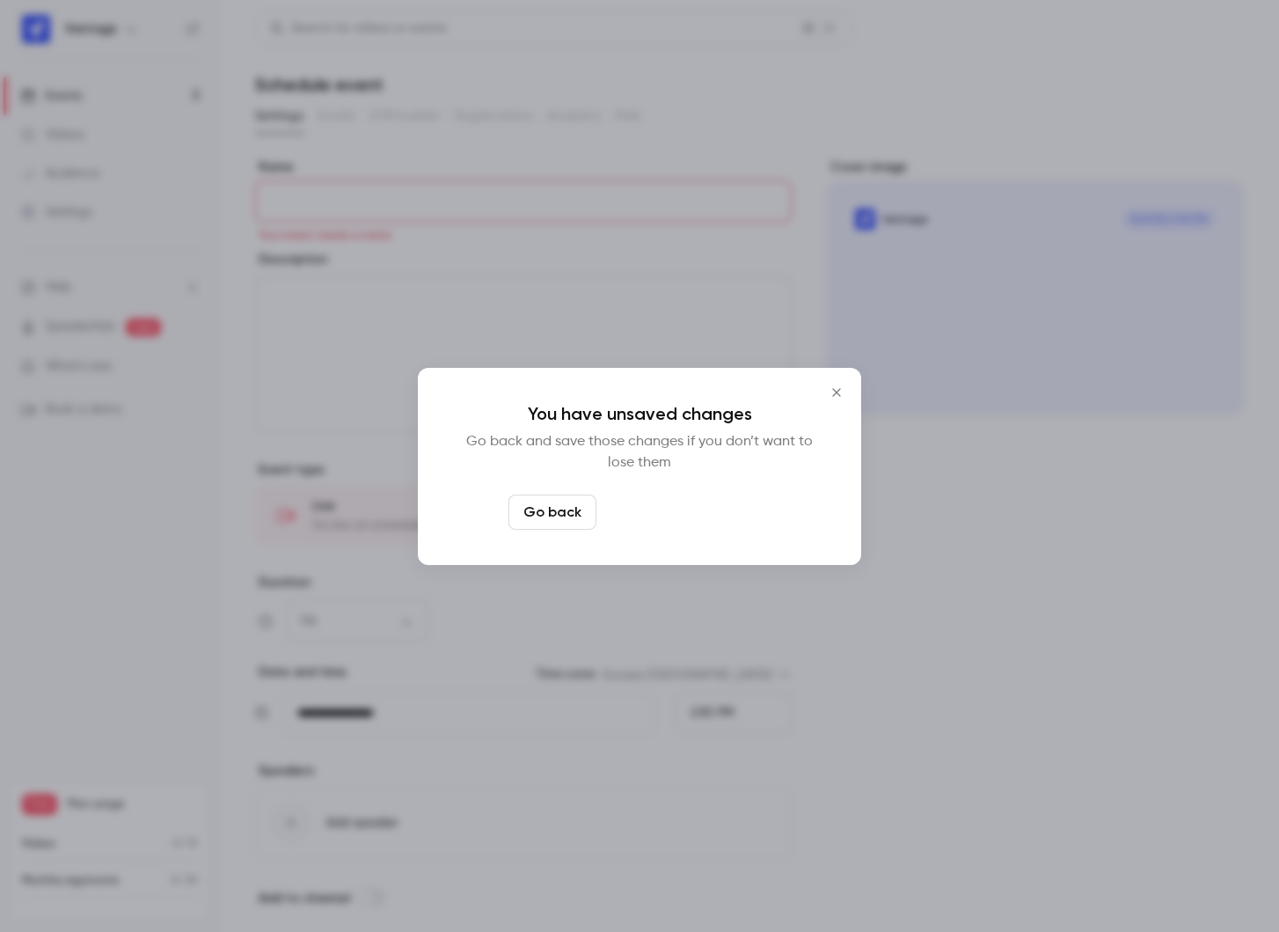
click at [667, 513] on button "Leave page anyway" at bounding box center [687, 512] width 167 height 35
